Goal: Entertainment & Leisure: Browse casually

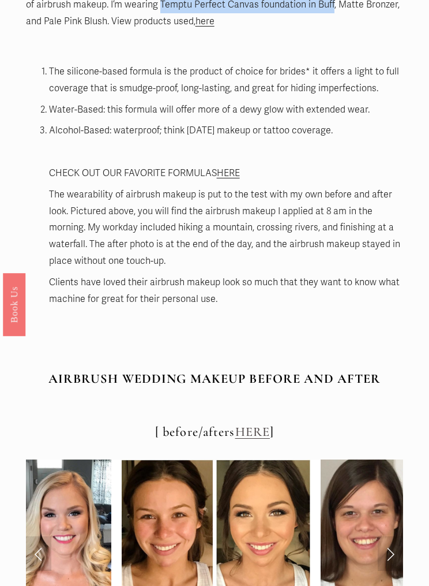
scroll to position [6267, 0]
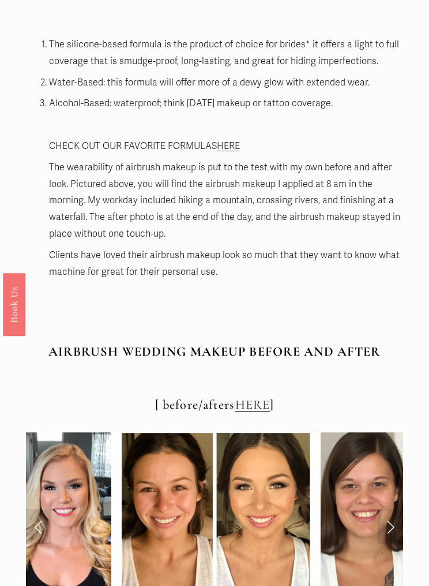
click at [37, 361] on link "Previous Slide" at bounding box center [38, 526] width 25 height 35
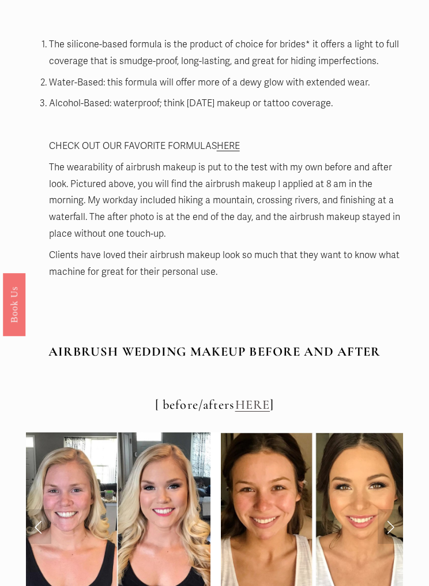
click at [33, 361] on link "Previous Slide" at bounding box center [38, 526] width 25 height 35
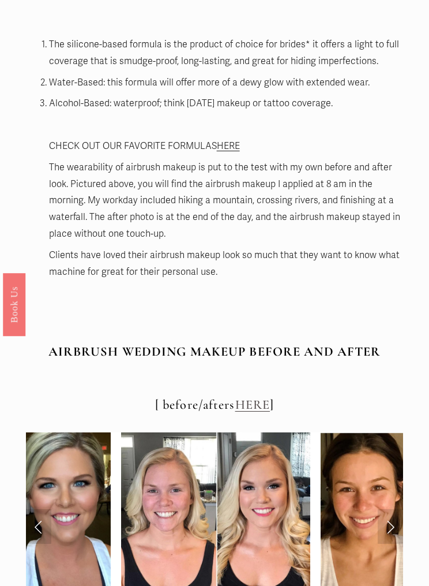
click at [39, 361] on link "Previous Slide" at bounding box center [38, 526] width 25 height 35
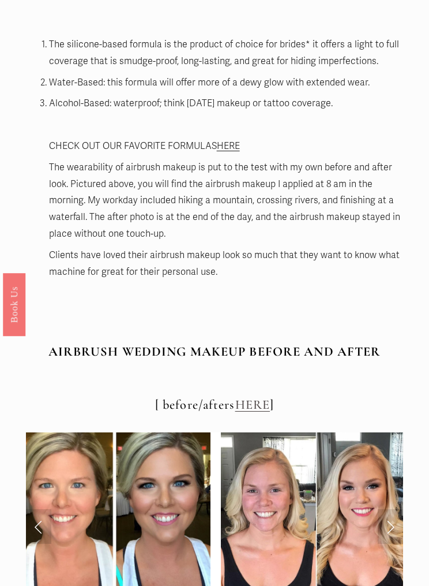
click at [33, 361] on link "Previous Slide" at bounding box center [38, 526] width 25 height 35
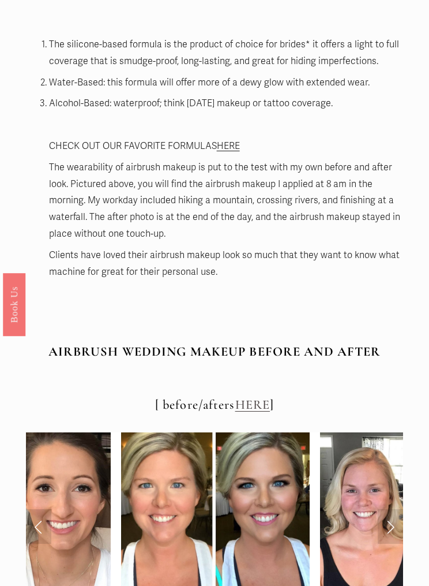
click at [32, 361] on link "Previous Slide" at bounding box center [38, 526] width 25 height 35
click at [44, 361] on link "Previous Slide" at bounding box center [38, 526] width 25 height 35
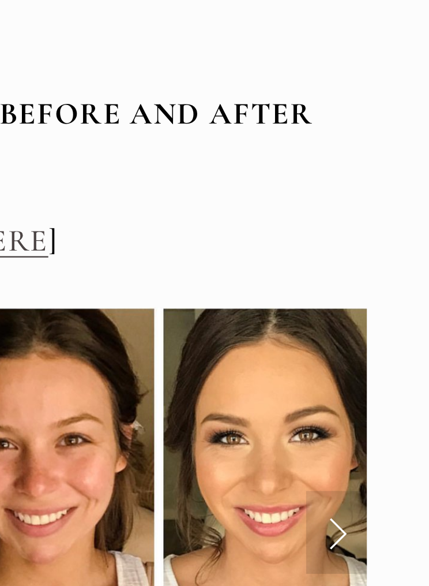
scroll to position [6295, 0]
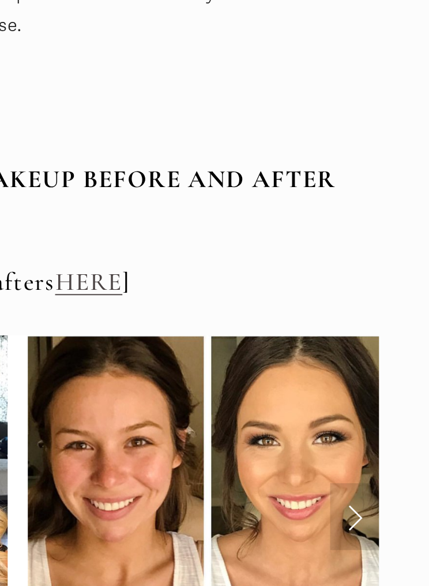
click at [378, 361] on link "Next Slide" at bounding box center [390, 498] width 25 height 35
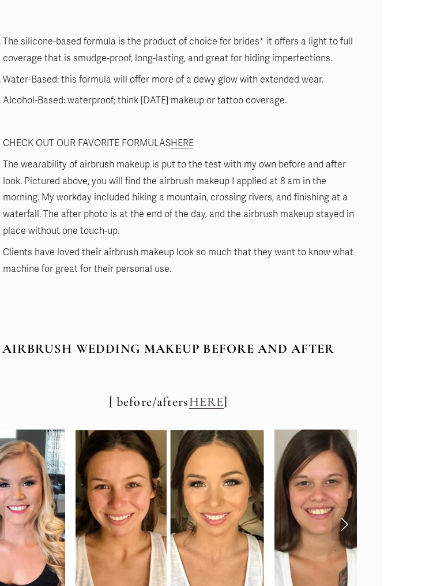
scroll to position [6196, 0]
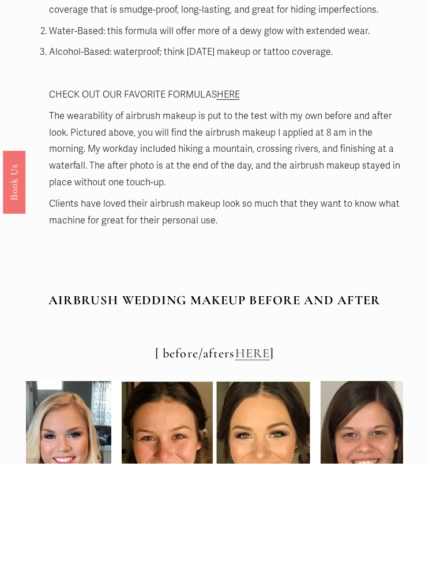
click at [391, 361] on link "Next Slide" at bounding box center [390, 597] width 25 height 35
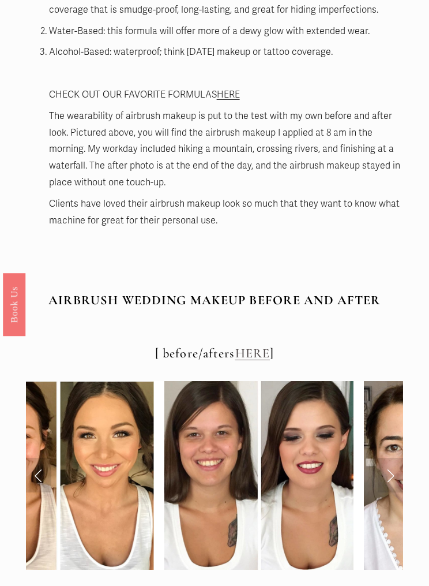
click at [391, 361] on link "Next Slide" at bounding box center [390, 475] width 25 height 35
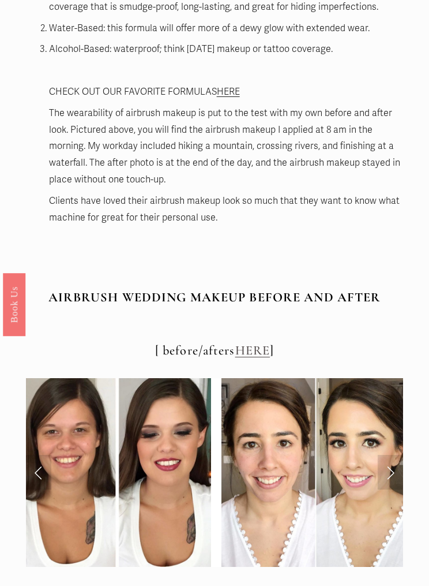
scroll to position [6343, 0]
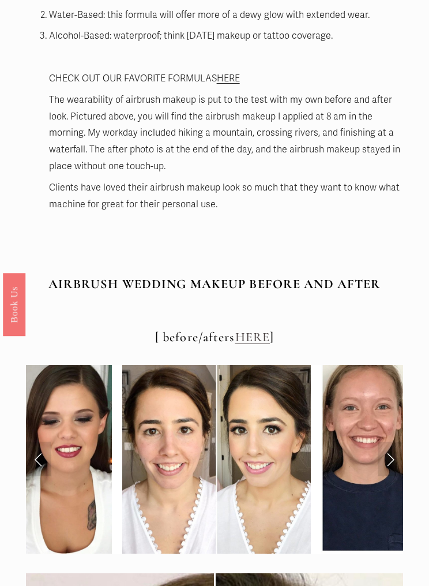
click at [388, 361] on link "Next Slide" at bounding box center [390, 458] width 25 height 35
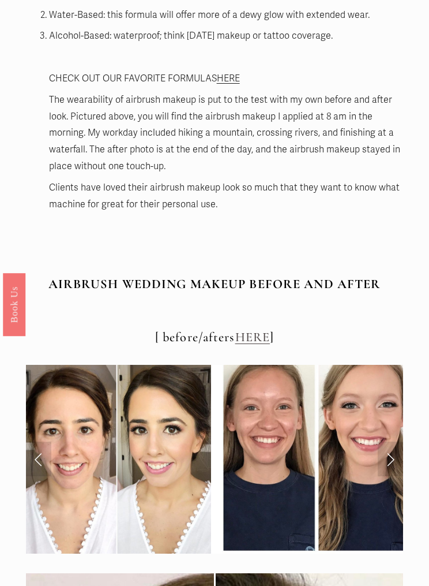
scroll to position [6346, 0]
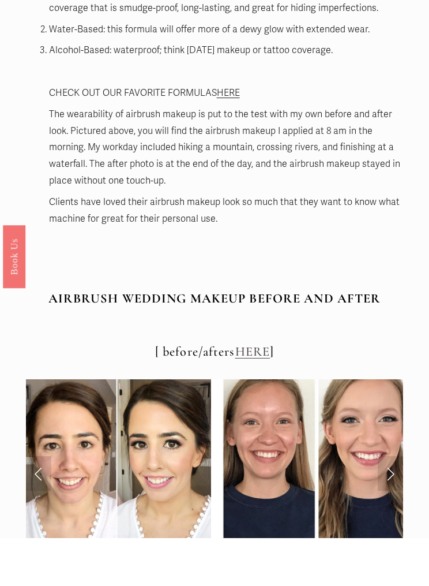
click at [389, 361] on link "Next Slide" at bounding box center [390, 521] width 25 height 35
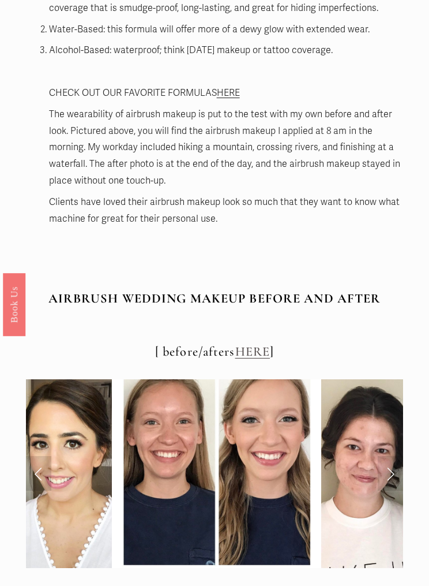
click at [385, 361] on link "Next Slide" at bounding box center [390, 473] width 25 height 35
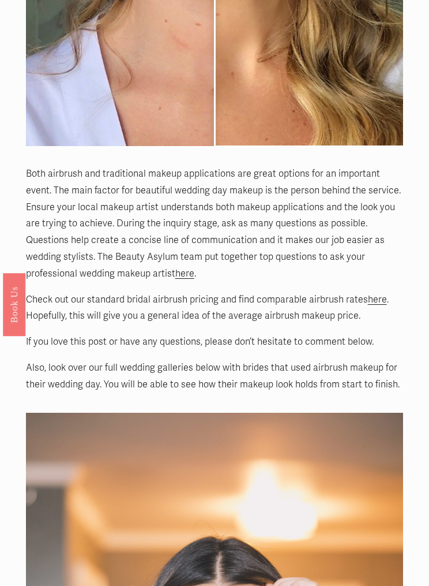
scroll to position [8931, 0]
